Goal: Information Seeking & Learning: Learn about a topic

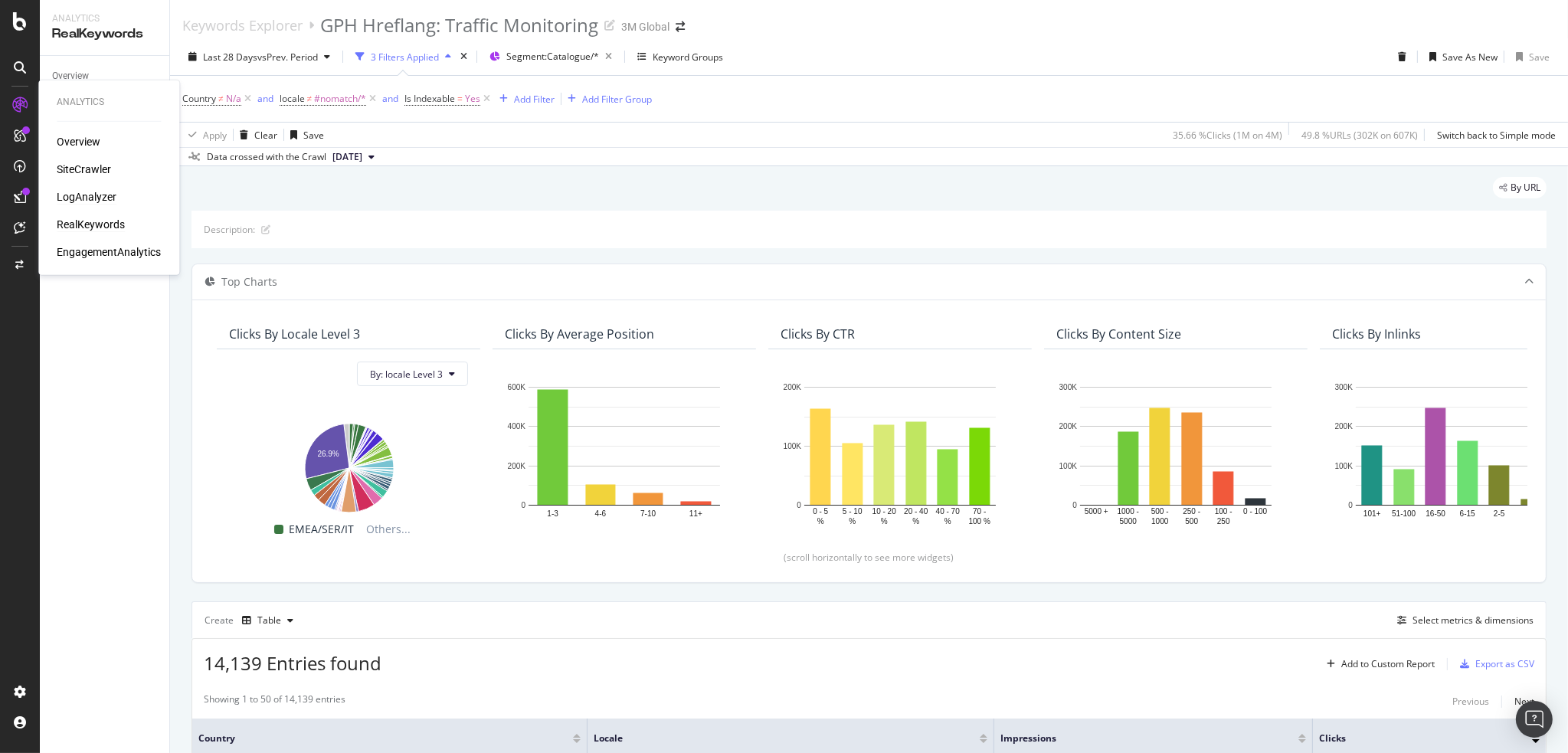
scroll to position [537, 0]
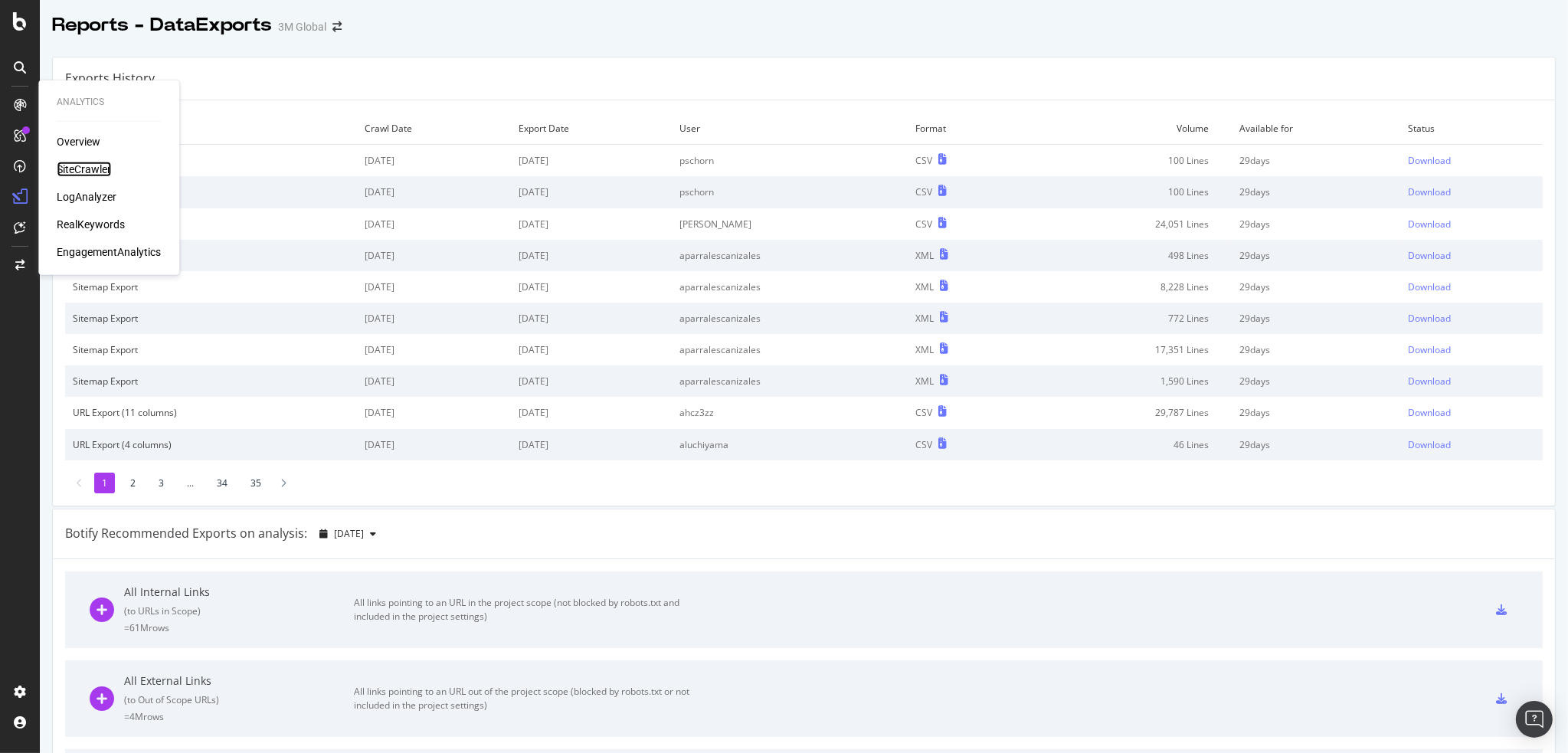
click at [78, 170] on div "SiteCrawler" at bounding box center [84, 170] width 54 height 16
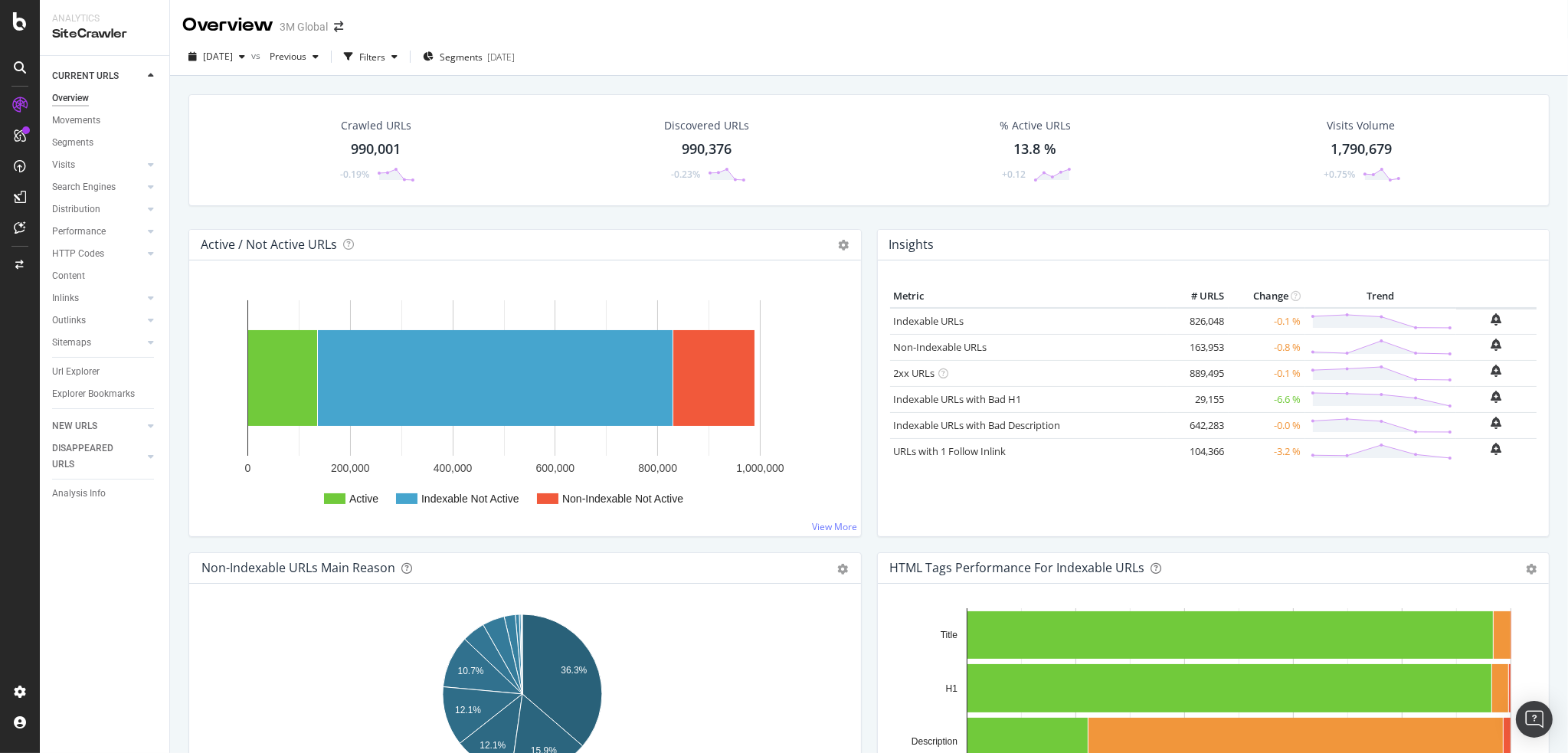
click at [496, 213] on div "Crawled URLs 990,001 -0.19% Discovered URLs 990,376 -0.23% % Active URLs 13.8 %…" at bounding box center [869, 161] width 1376 height 135
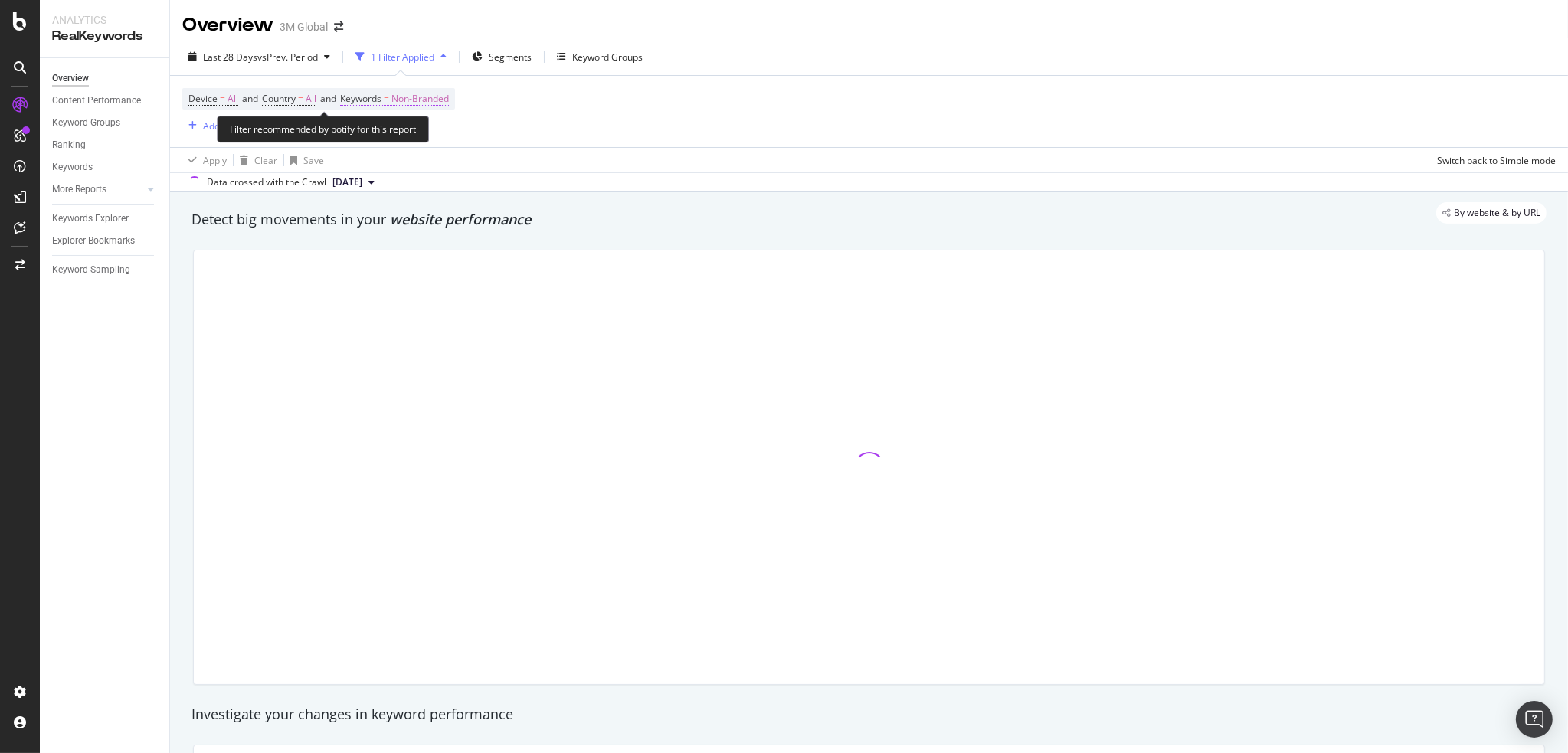
click at [423, 101] on span "Non-Branded" at bounding box center [420, 98] width 58 height 22
click at [425, 134] on span "Non-Branded" at bounding box center [395, 134] width 64 height 13
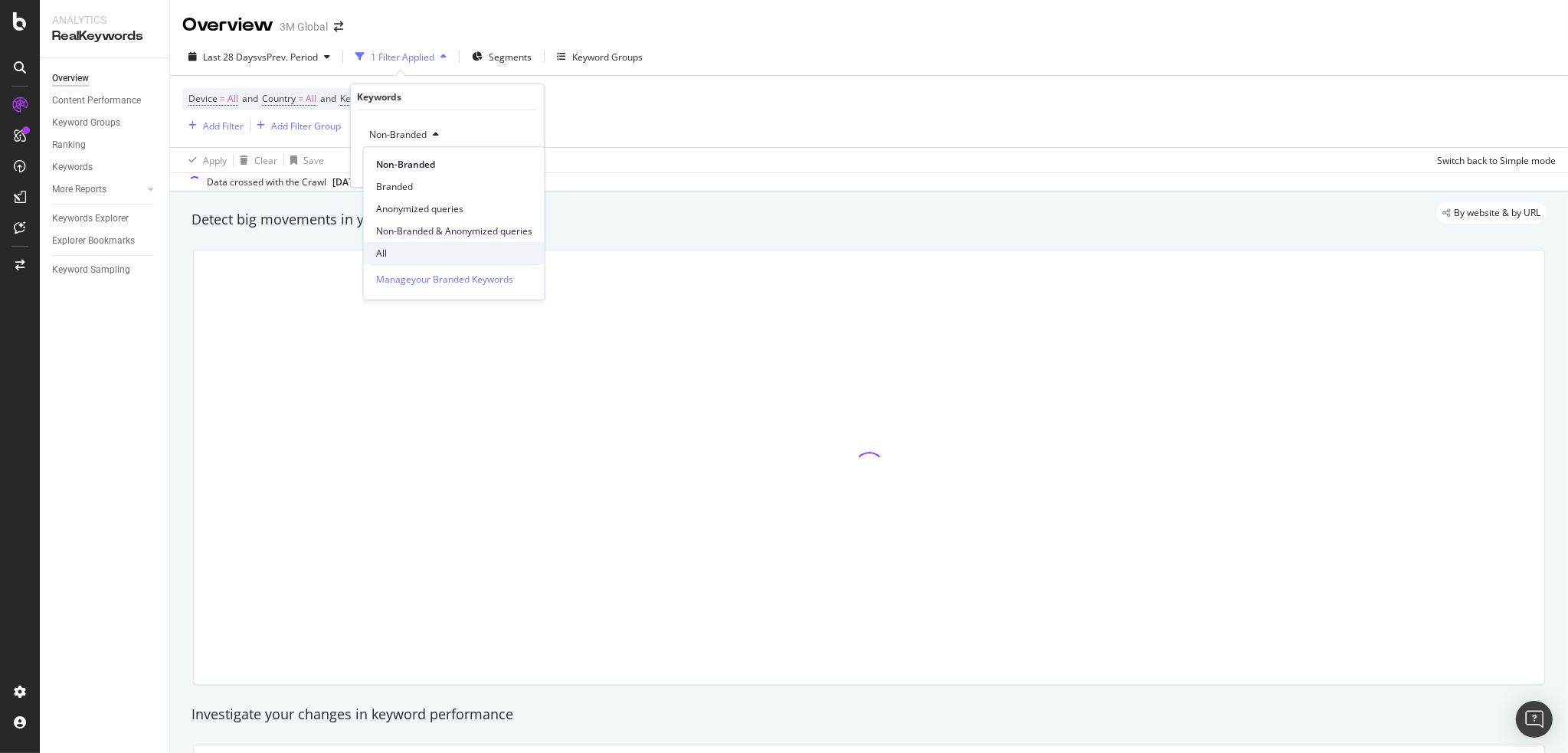
click at [413, 250] on span "All" at bounding box center [454, 253] width 156 height 14
click at [515, 168] on div "Apply" at bounding box center [520, 166] width 24 height 13
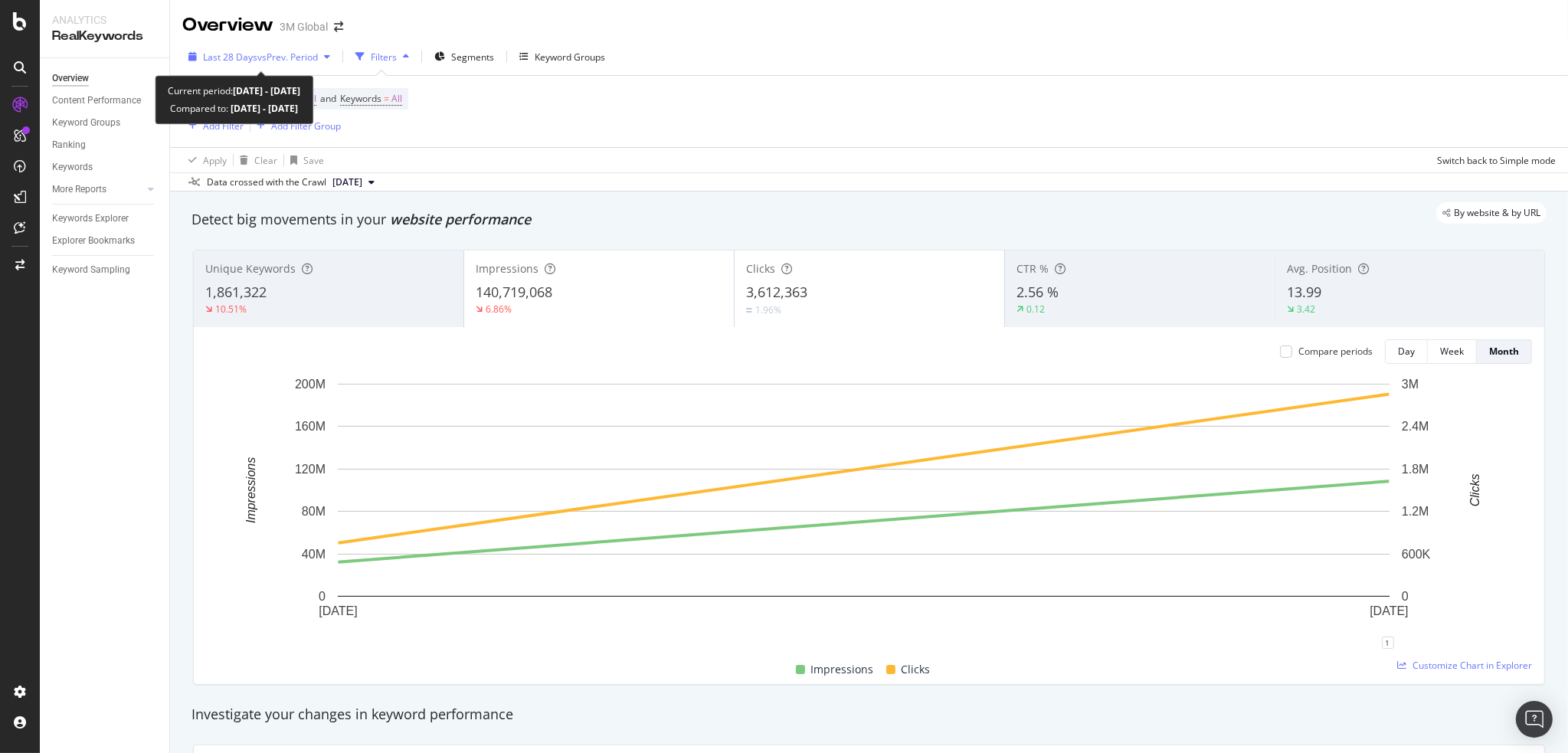
click at [250, 59] on span "Last 28 Days" at bounding box center [230, 57] width 54 height 13
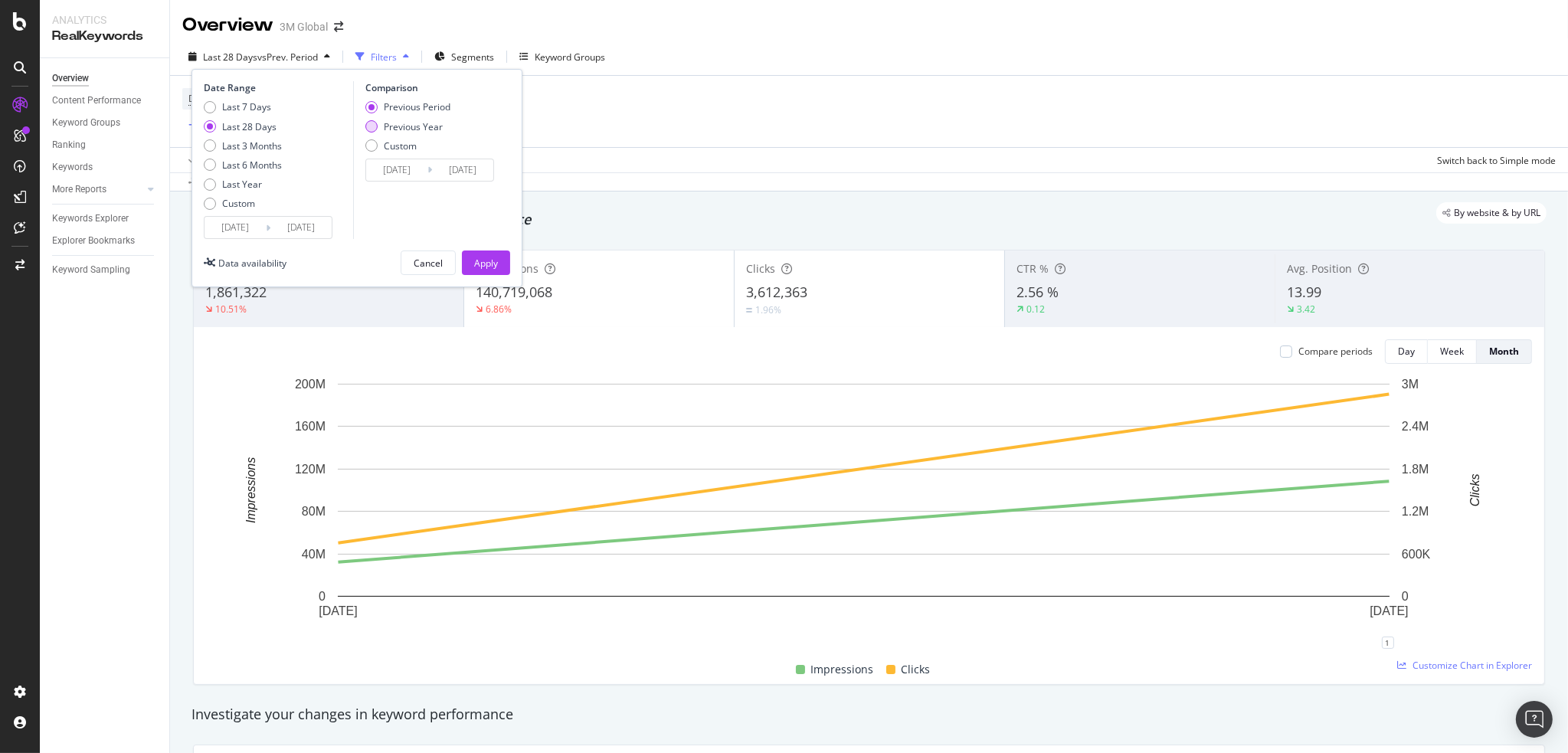
click at [413, 121] on div "Previous Year" at bounding box center [413, 127] width 59 height 13
type input "[DATE]"
click at [606, 114] on div "Device = All and Country = All and Keywords = All Add Filter Add Filter Group" at bounding box center [869, 111] width 1373 height 72
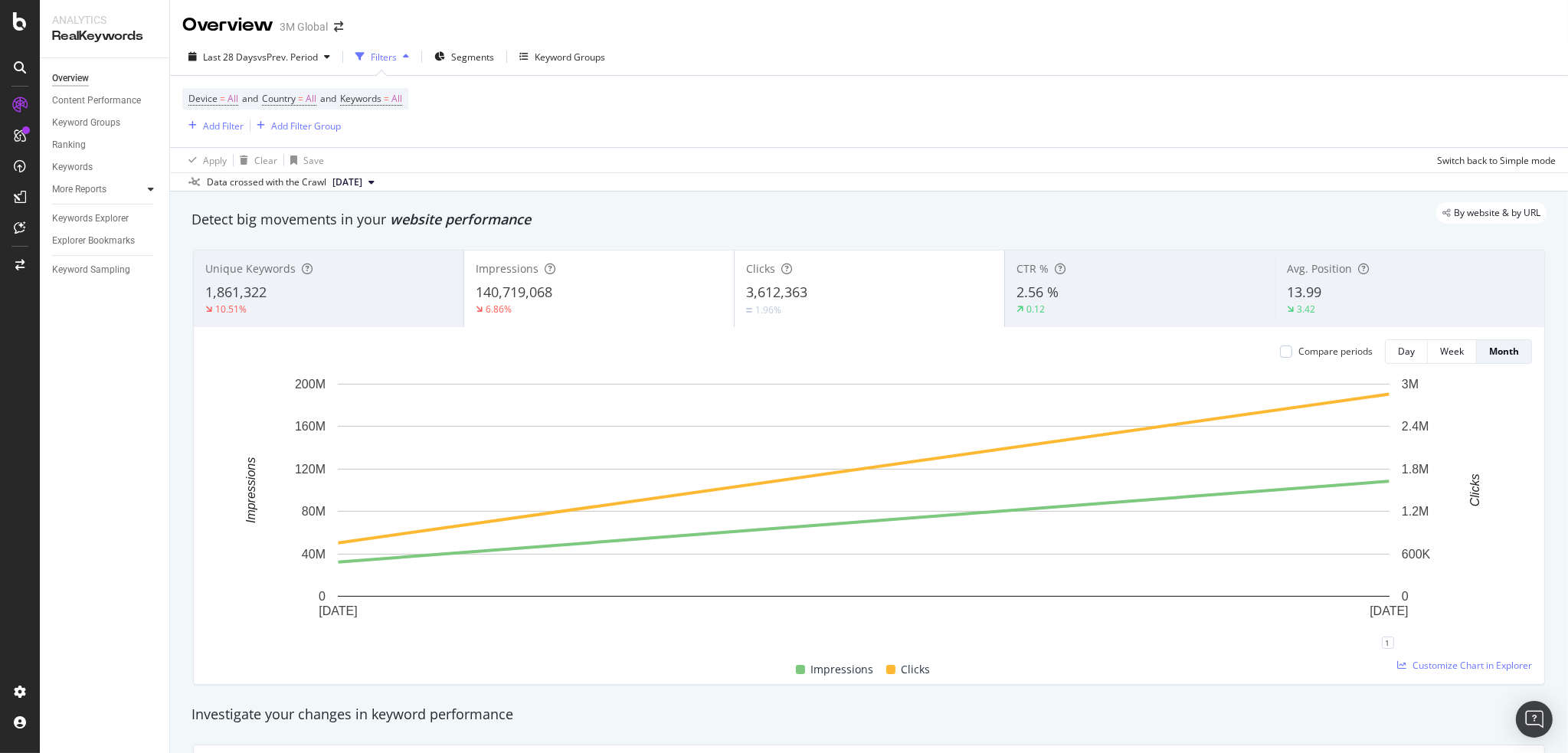
click at [146, 190] on div at bounding box center [151, 190] width 15 height 16
click at [73, 257] on div "Content" at bounding box center [75, 256] width 33 height 16
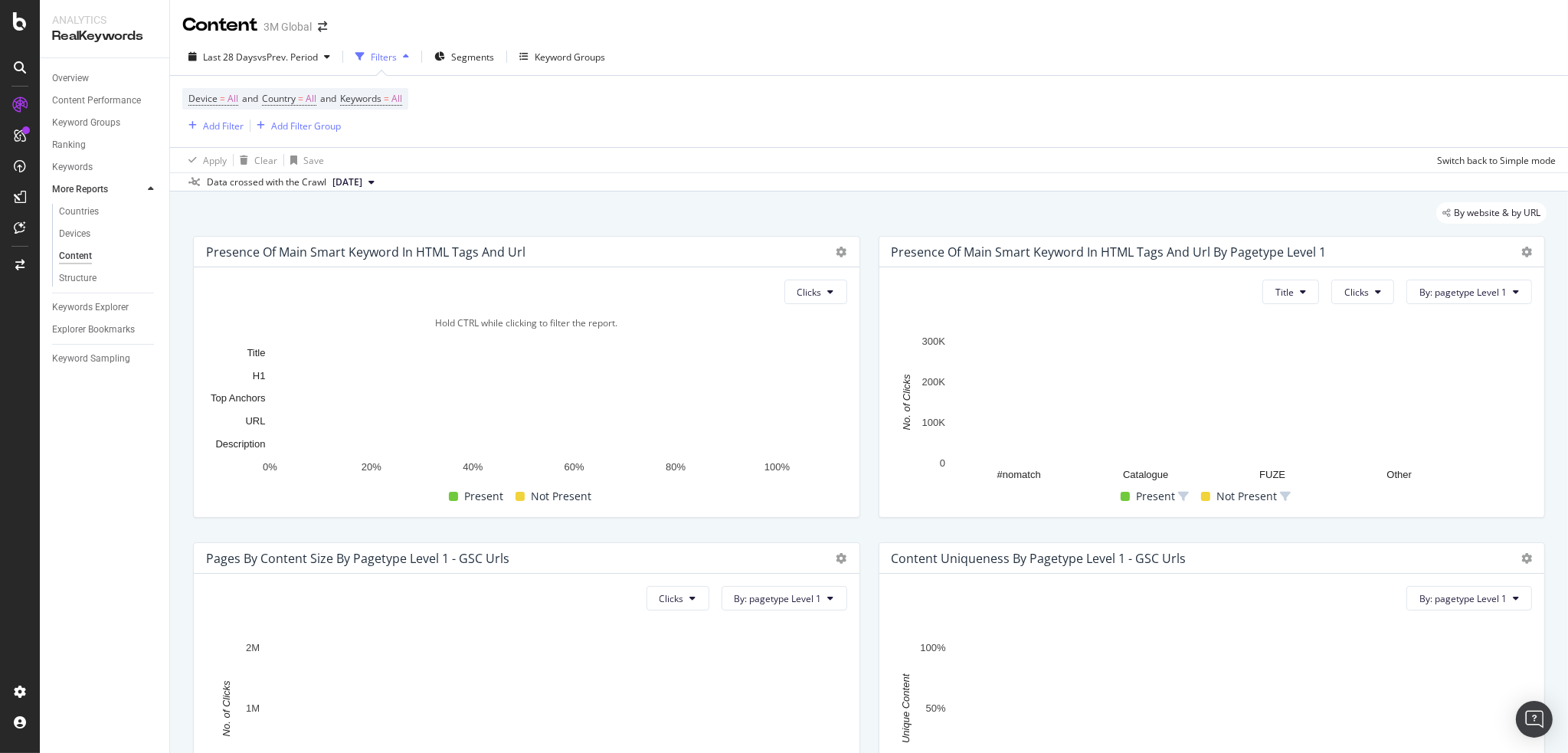
scroll to position [178, 0]
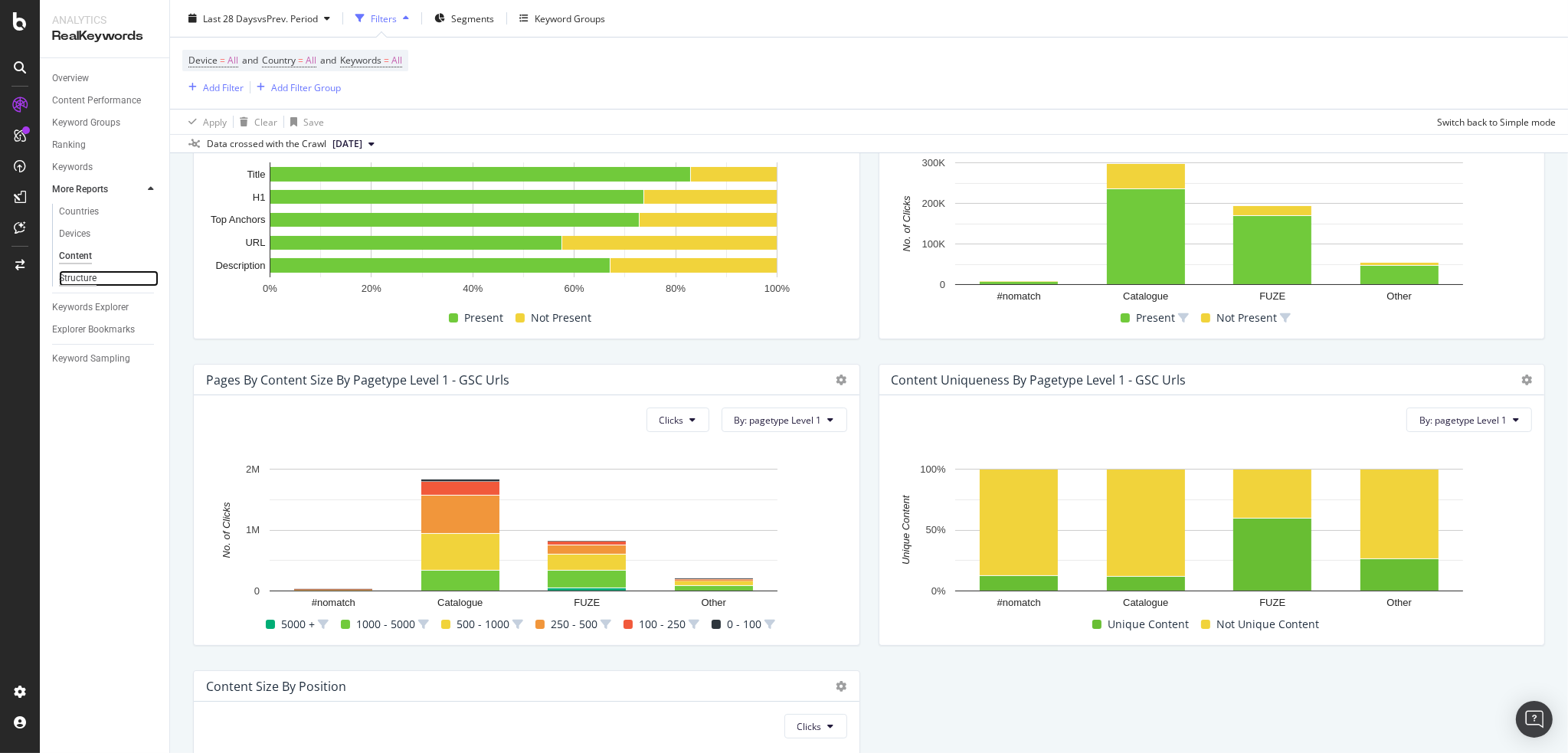
click at [71, 281] on div "Structure" at bounding box center [77, 278] width 38 height 16
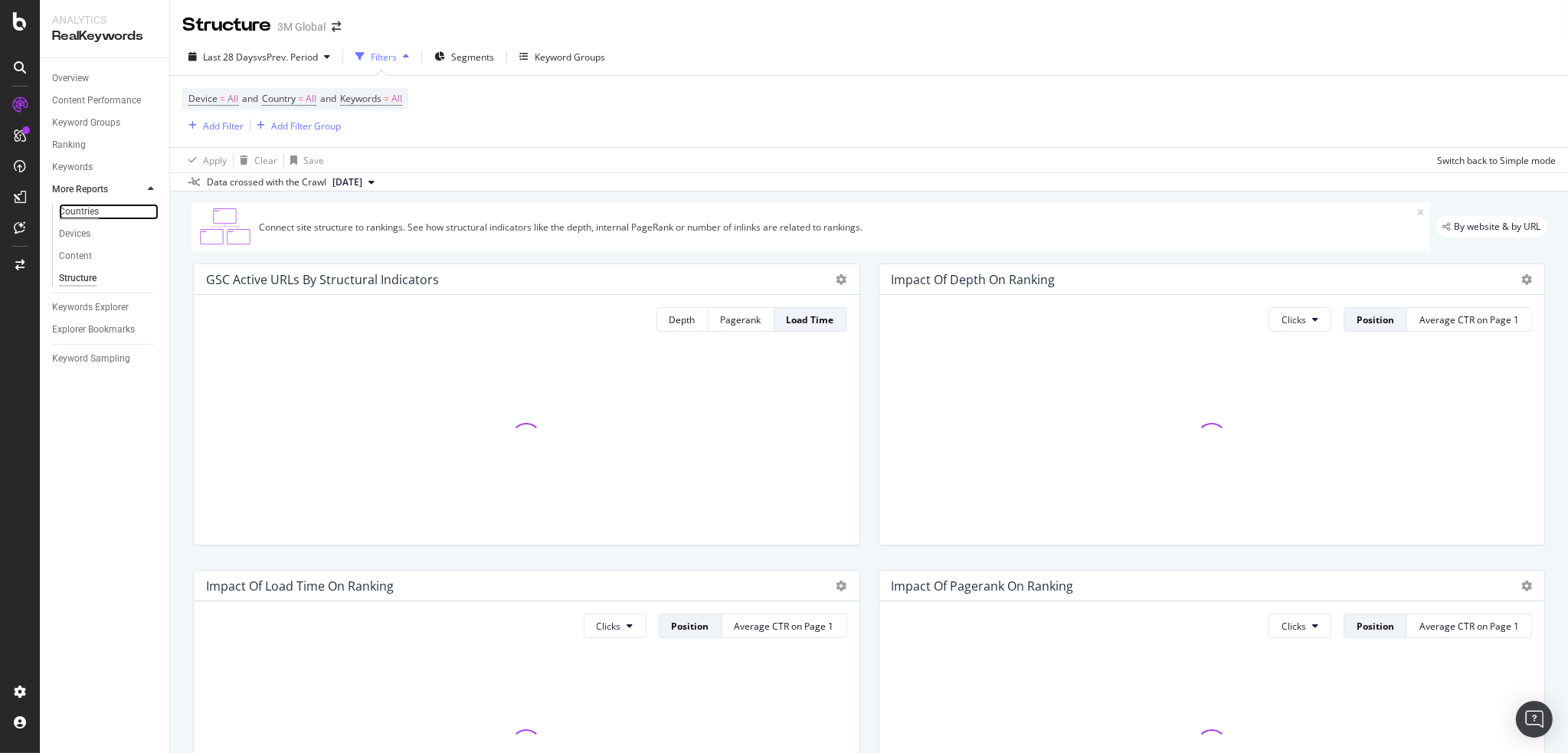
click at [85, 211] on div "Countries" at bounding box center [78, 212] width 40 height 16
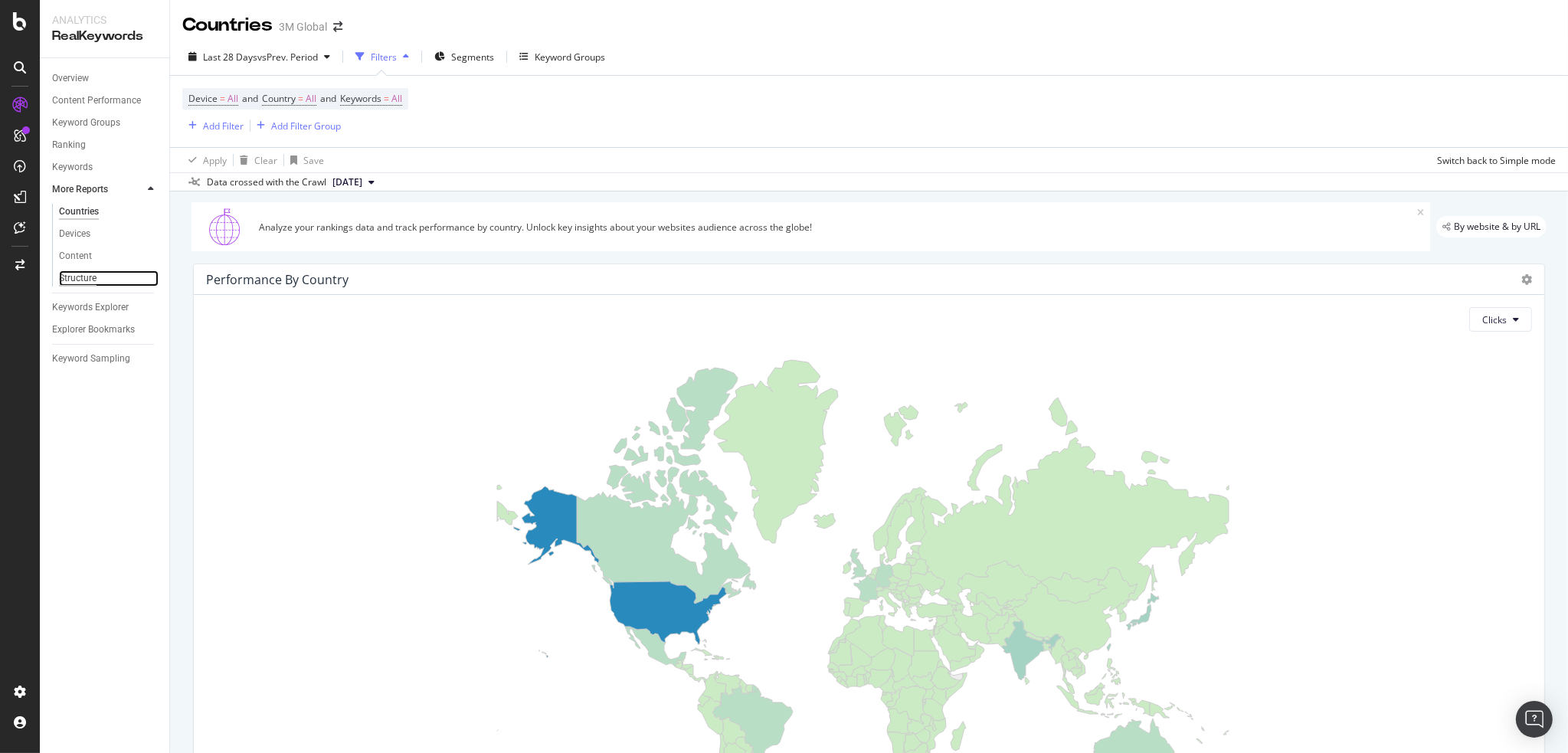
click at [77, 274] on div "Structure" at bounding box center [77, 278] width 38 height 16
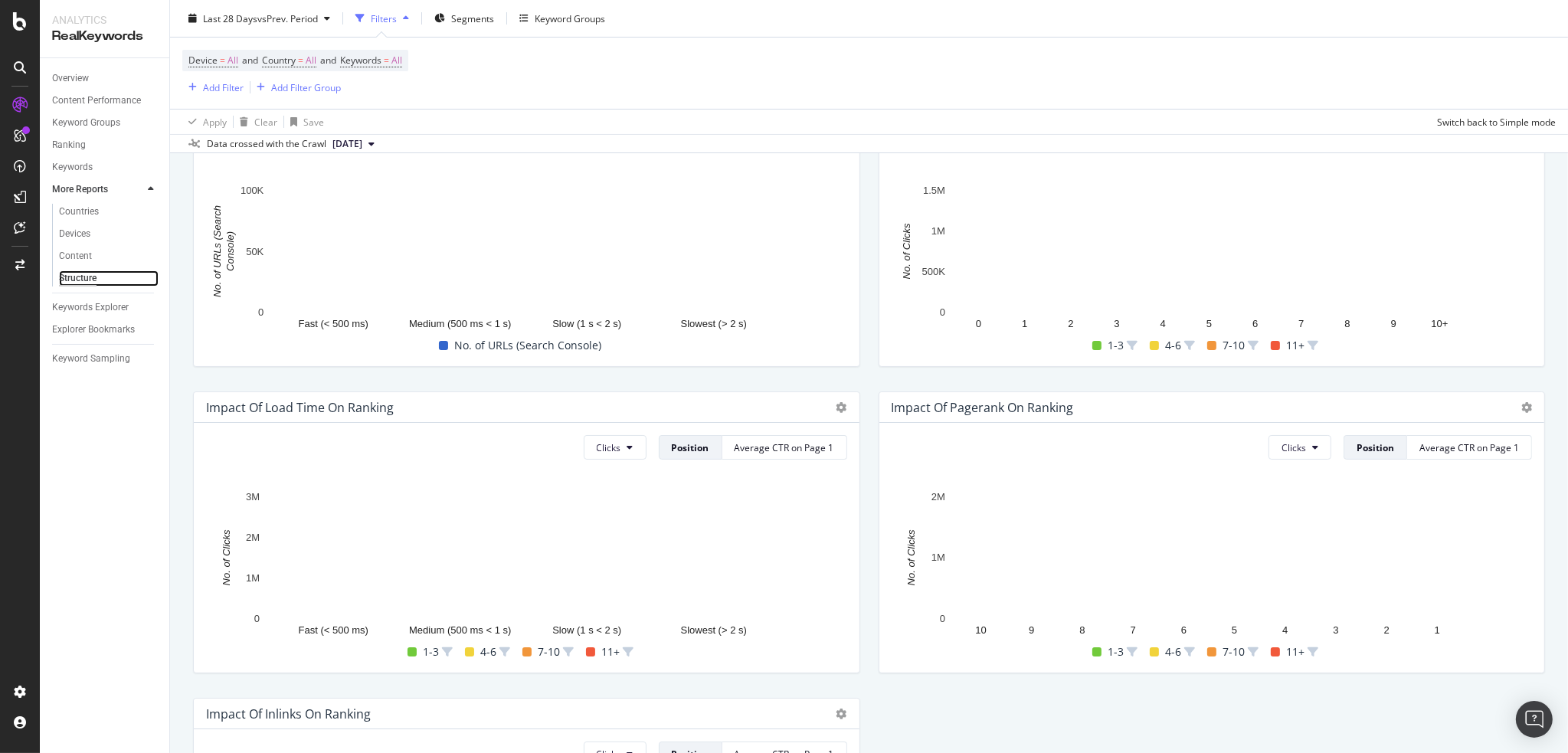
scroll to position [358, 0]
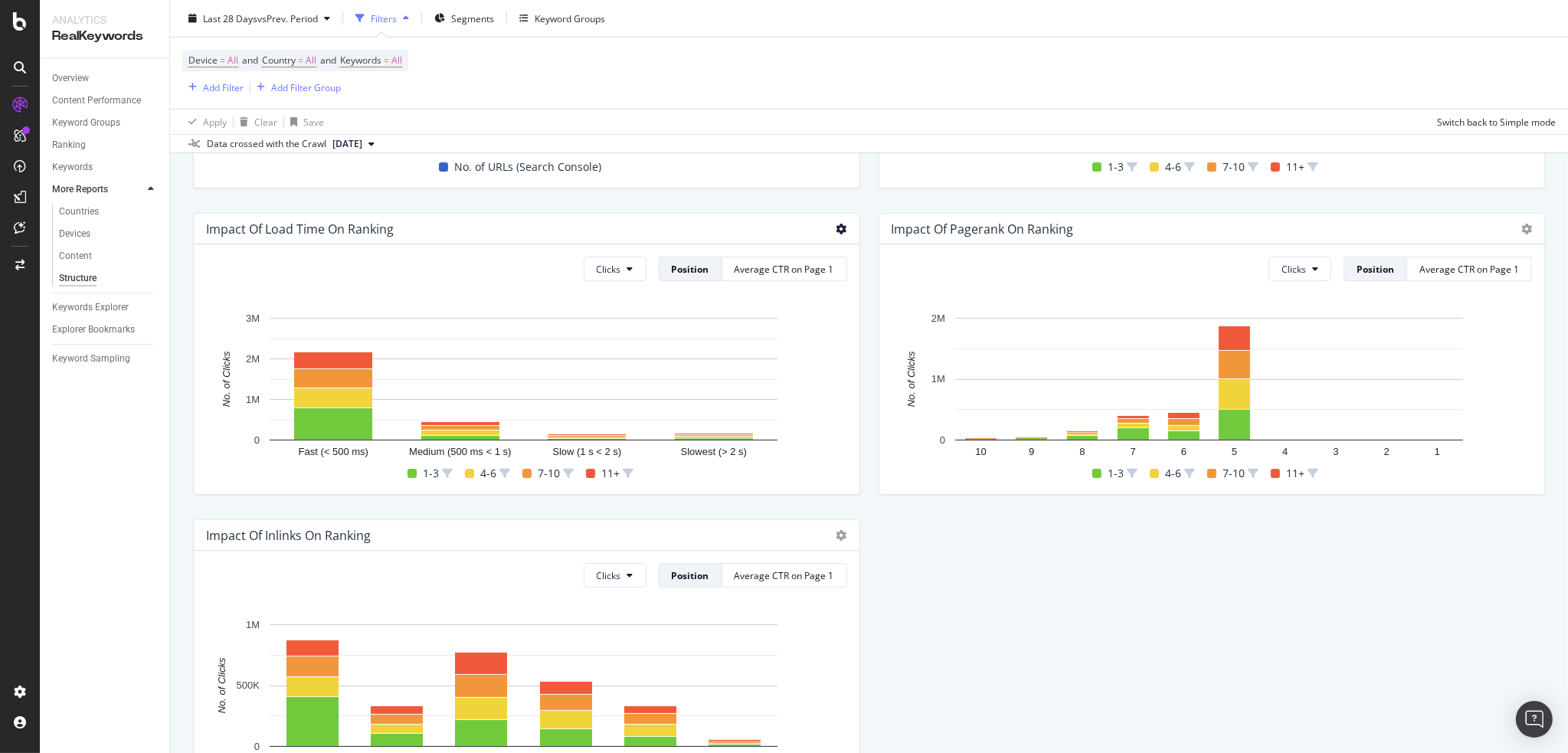
click at [839, 227] on icon at bounding box center [841, 229] width 10 height 10
click at [886, 279] on span "Bar (by Percentage)" at bounding box center [925, 280] width 115 height 14
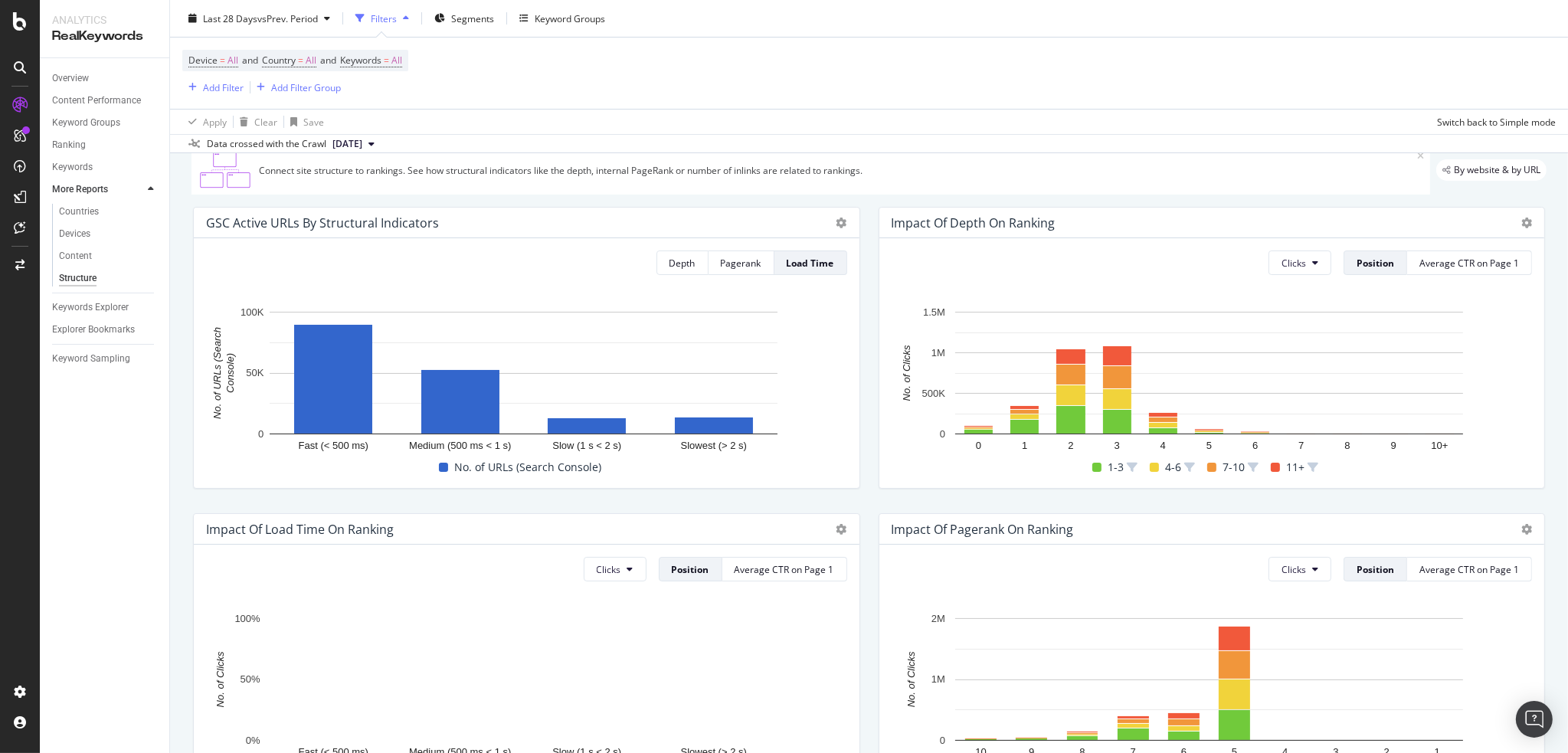
scroll to position [0, 0]
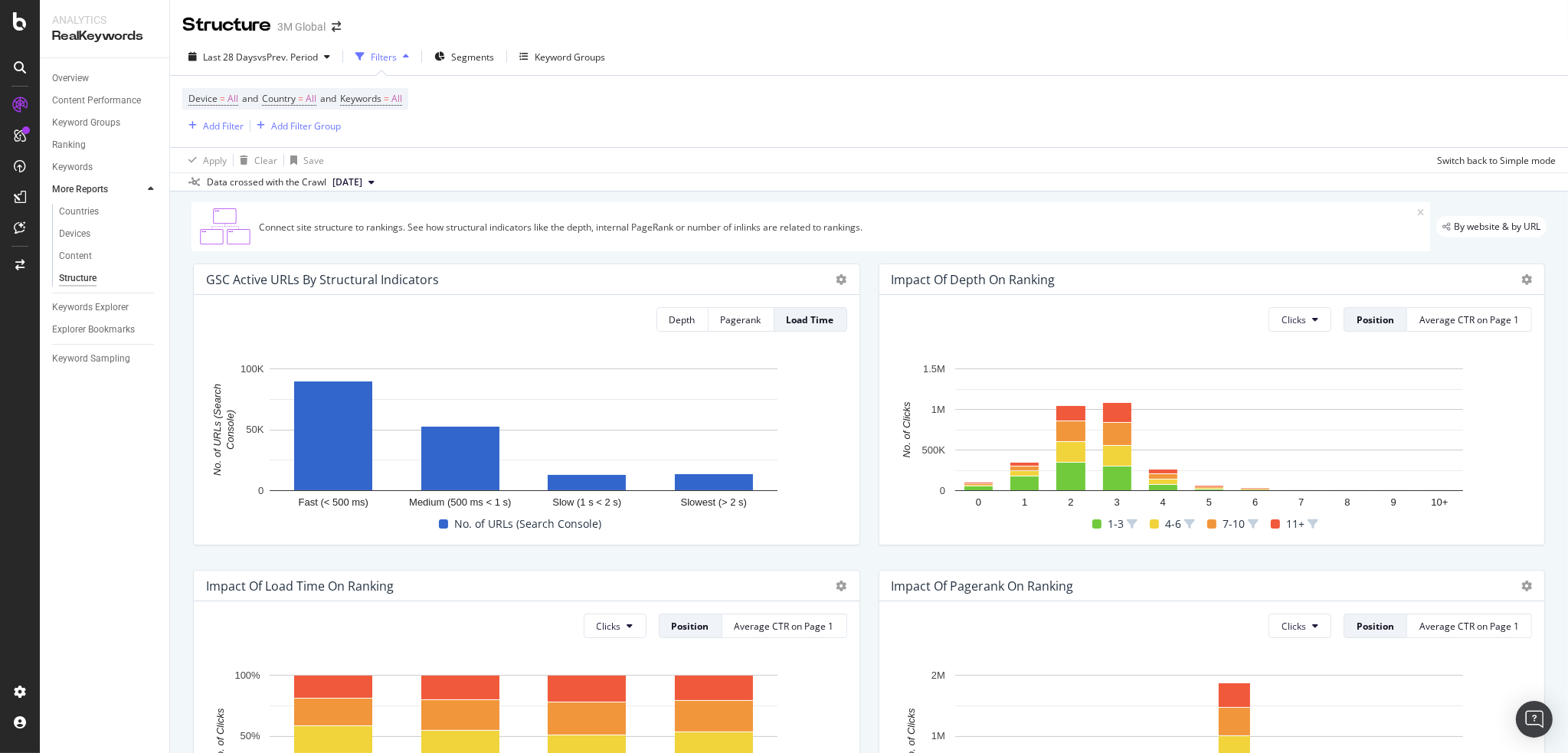
click at [668, 74] on div "Last 28 Days vs Prev. Period Filters Segments Keyword Groups" at bounding box center [868, 60] width 1398 height 31
click at [94, 168] on div "SiteCrawler" at bounding box center [84, 170] width 54 height 16
